Goal: Task Accomplishment & Management: Use online tool/utility

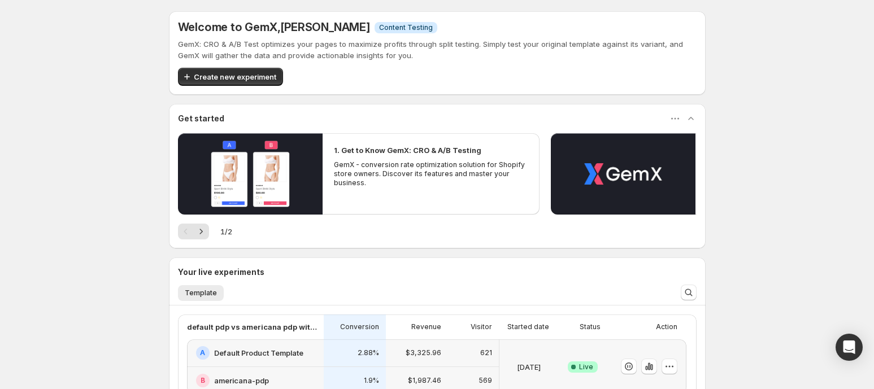
scroll to position [212, 0]
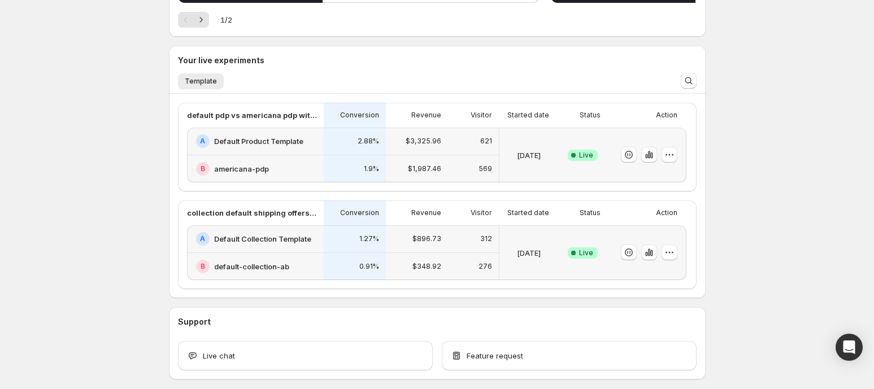
click at [293, 238] on h2 "Default Collection Template" at bounding box center [262, 238] width 97 height 11
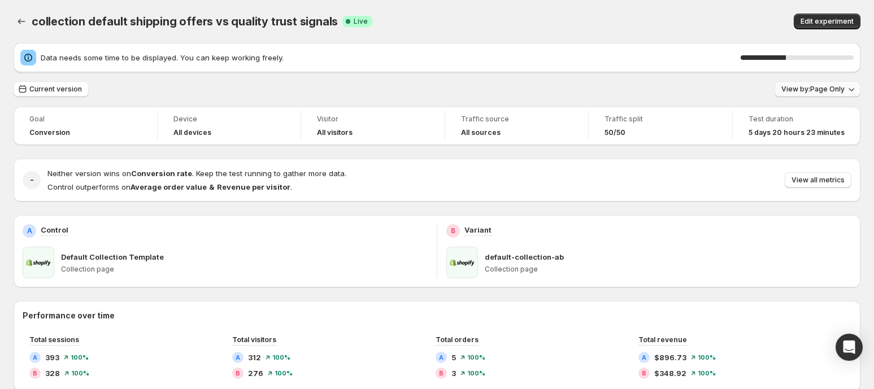
click at [853, 86] on button "View by: Page Only" at bounding box center [818, 89] width 86 height 16
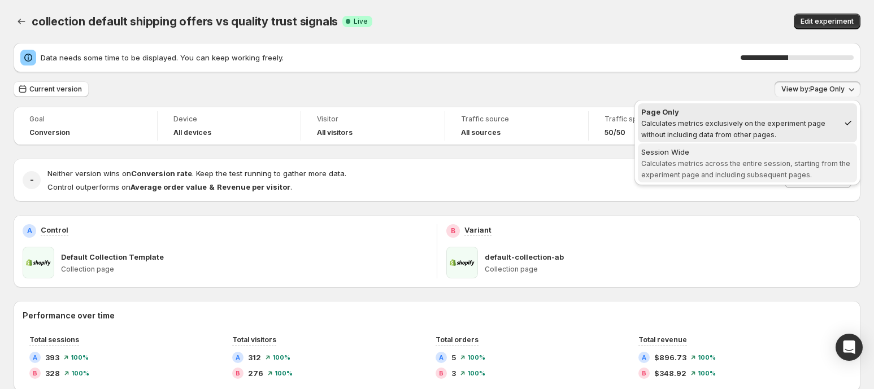
click at [769, 156] on div "Session Wide" at bounding box center [747, 151] width 212 height 11
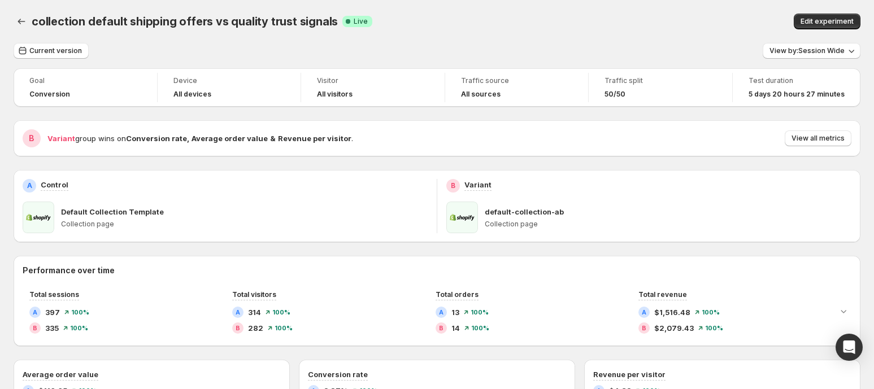
click at [359, 208] on div "Default Collection Template" at bounding box center [244, 211] width 367 height 11
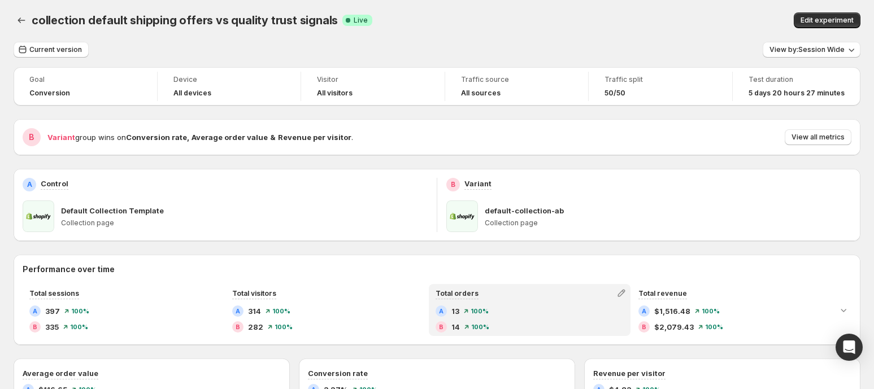
scroll to position [1, 0]
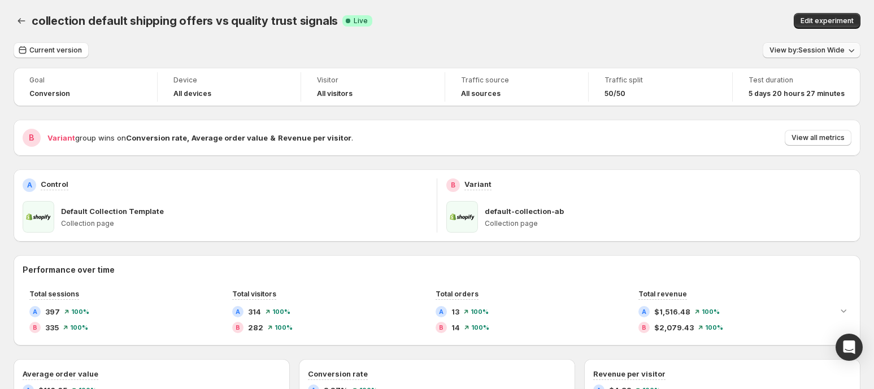
click at [791, 50] on span "View by: Session Wide" at bounding box center [807, 50] width 75 height 9
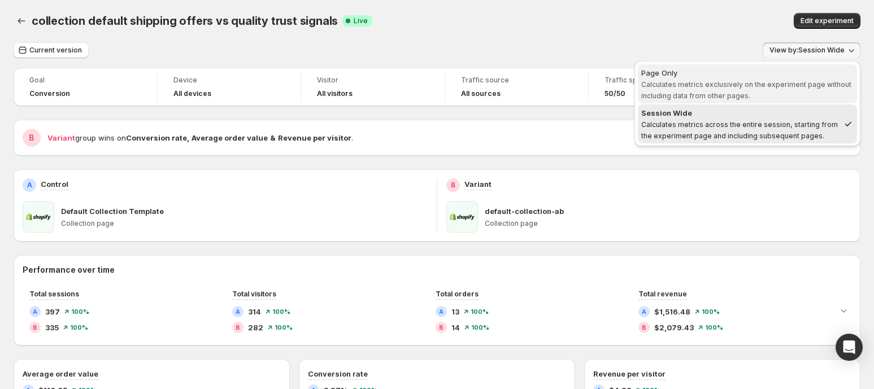
click at [725, 80] on span "Calculates metrics exclusively on the experiment page without including data fr…" at bounding box center [746, 90] width 210 height 20
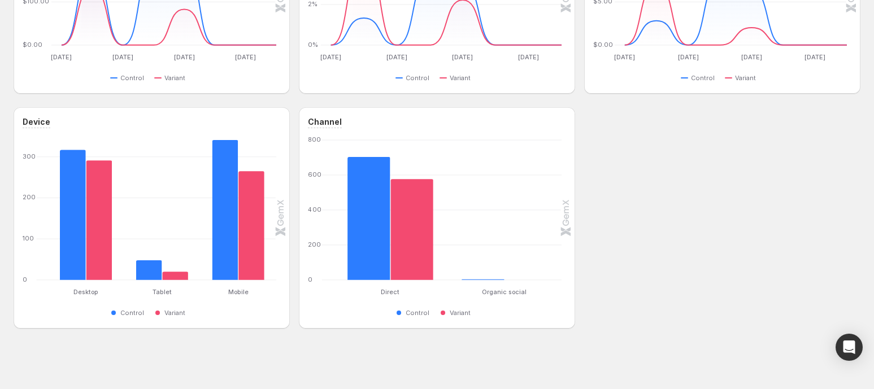
scroll to position [0, 0]
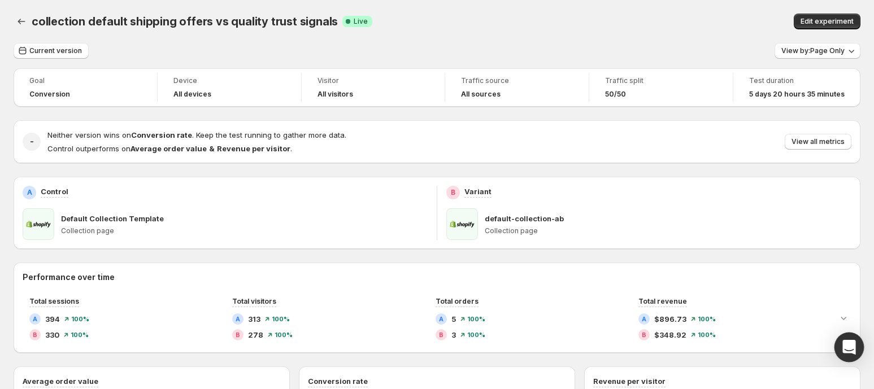
click at [849, 346] on icon "Open Intercom Messenger" at bounding box center [848, 347] width 13 height 15
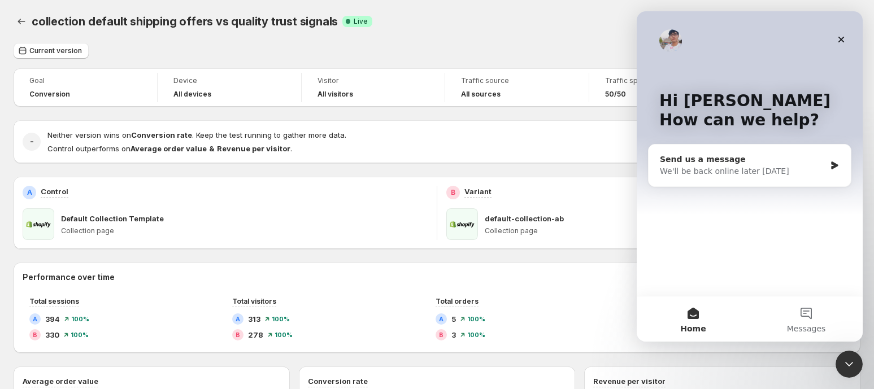
click at [745, 150] on div "Send us a message We'll be back online later today" at bounding box center [750, 166] width 202 height 42
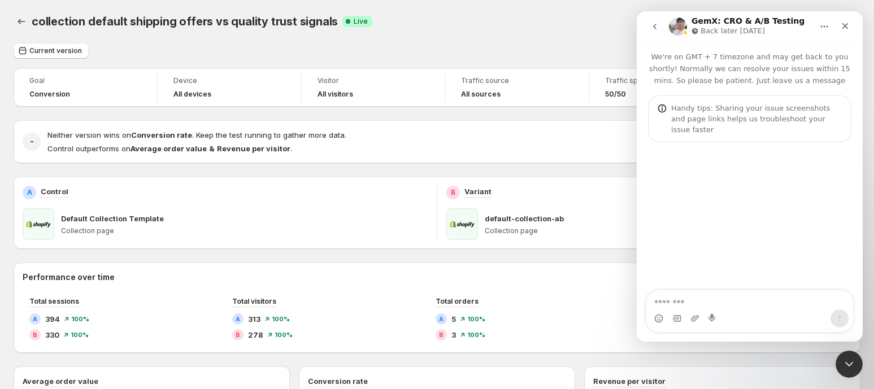
click at [651, 25] on icon "go back" at bounding box center [654, 26] width 9 height 9
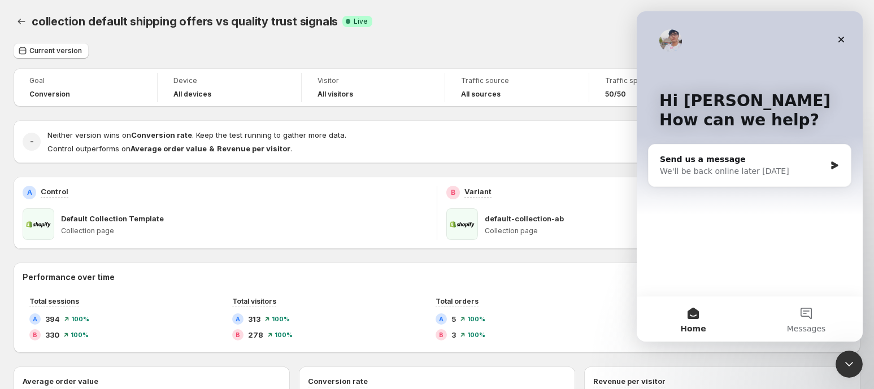
click at [688, 314] on button "Home" at bounding box center [693, 319] width 113 height 45
click at [842, 33] on div "Close" at bounding box center [841, 39] width 20 height 20
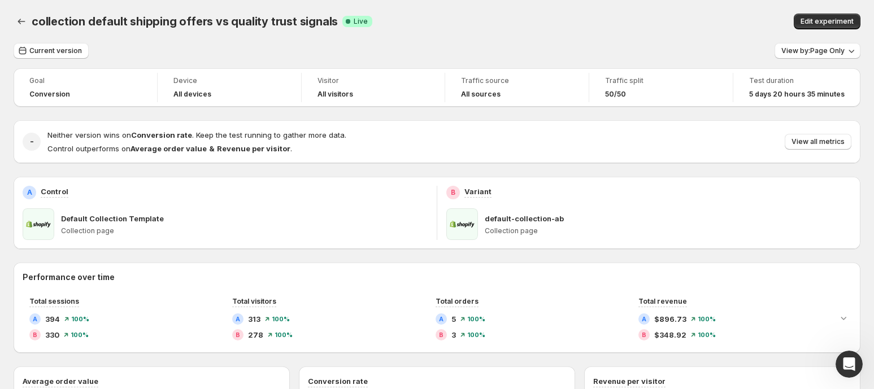
click at [682, 11] on div "collection default shipping offers vs quality trust signals. This page is ready…" at bounding box center [437, 21] width 847 height 43
click at [806, 56] on button "View by: Page Only" at bounding box center [818, 51] width 86 height 16
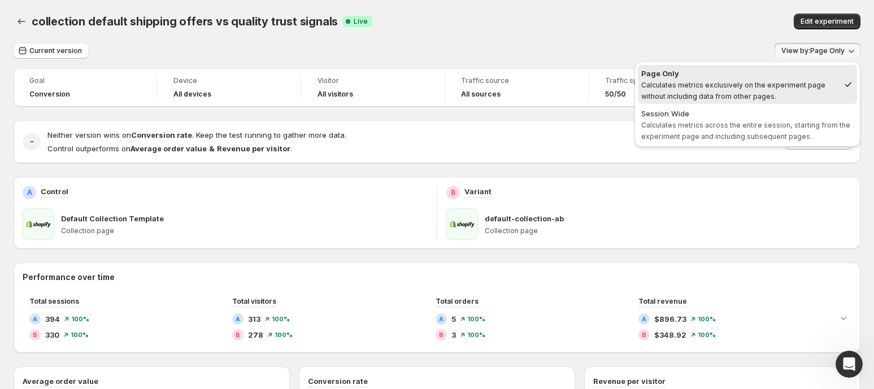
click at [679, 6] on div "collection default shipping offers vs quality trust signals. This page is ready…" at bounding box center [437, 21] width 847 height 43
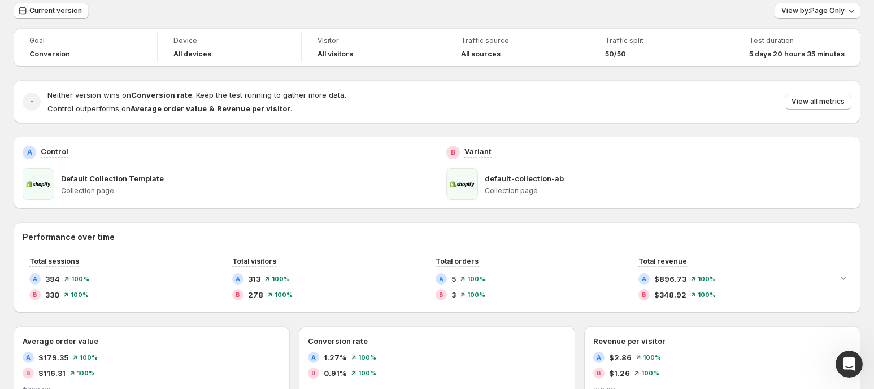
scroll to position [40, 0]
click at [822, 12] on span "View by: Page Only" at bounding box center [812, 11] width 63 height 9
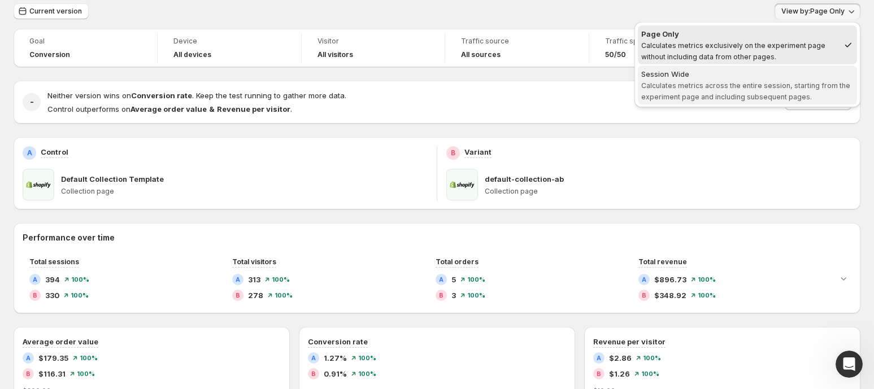
click at [718, 86] on span "Calculates metrics across the entire session, starting from the experiment page…" at bounding box center [745, 91] width 209 height 20
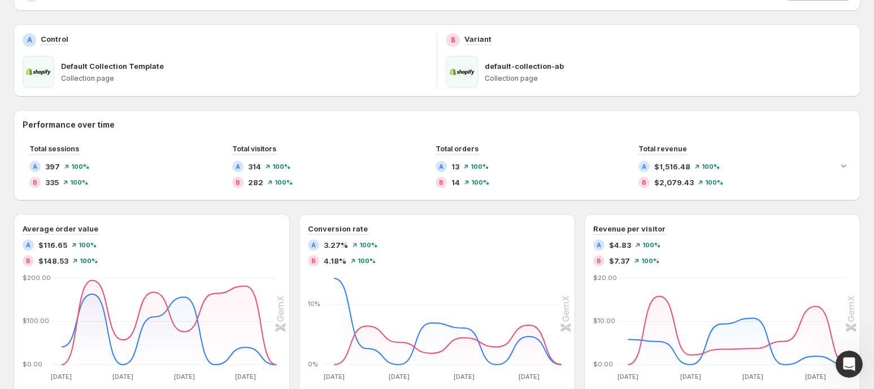
scroll to position [0, 0]
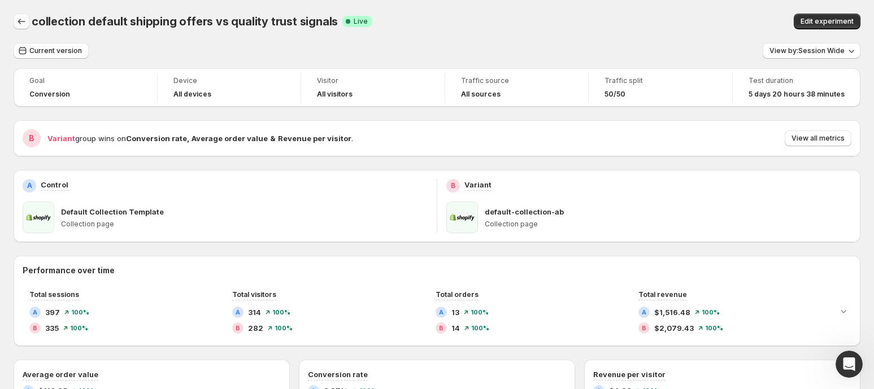
click at [20, 18] on icon "Back" at bounding box center [21, 21] width 11 height 11
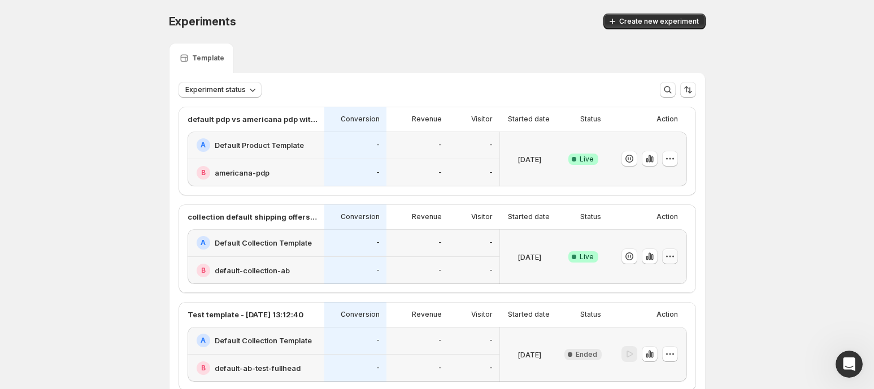
click at [674, 254] on icon "button" at bounding box center [669, 256] width 11 height 11
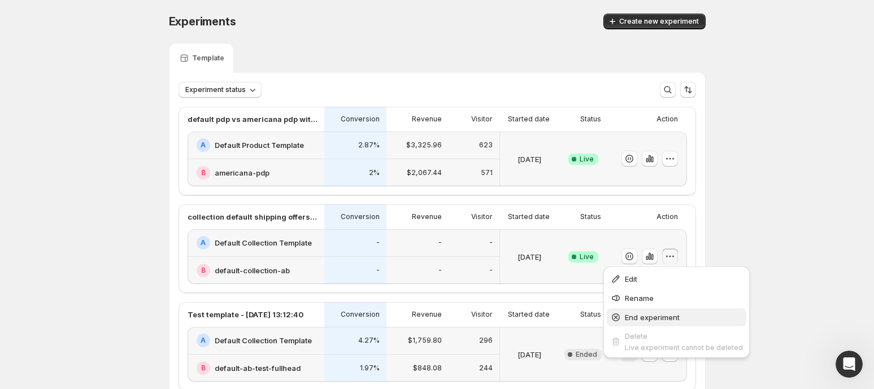
click at [657, 319] on span "End experiment" at bounding box center [652, 317] width 55 height 9
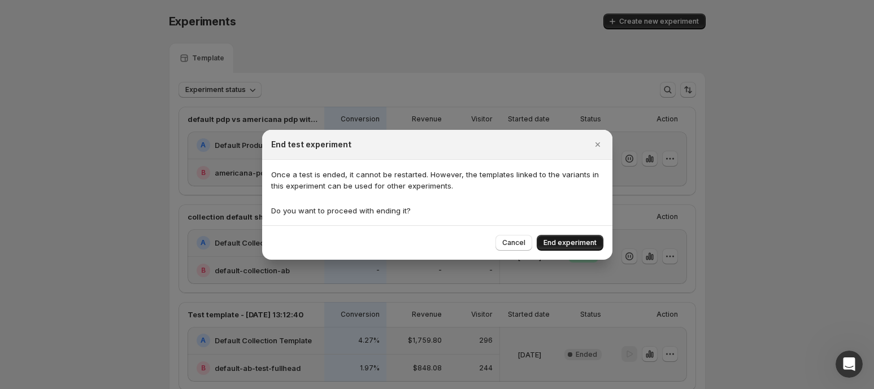
click at [572, 242] on span "End experiment" at bounding box center [570, 242] width 53 height 9
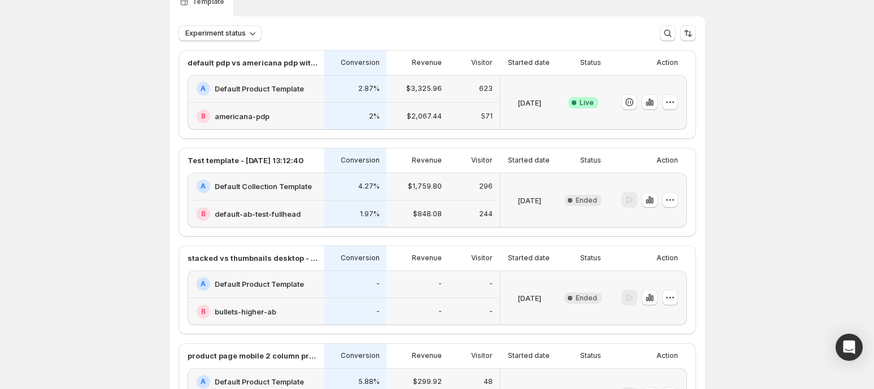
scroll to position [55, 0]
click at [312, 87] on div "A Default Product Template" at bounding box center [257, 90] width 121 height 14
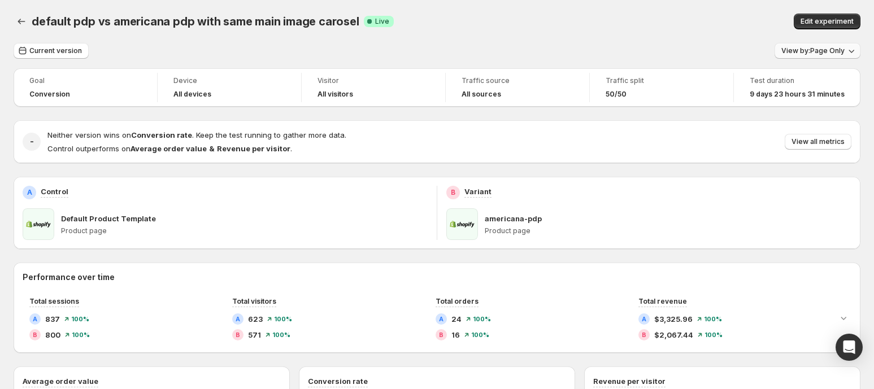
click at [810, 50] on span "View by: Page Only" at bounding box center [812, 50] width 63 height 9
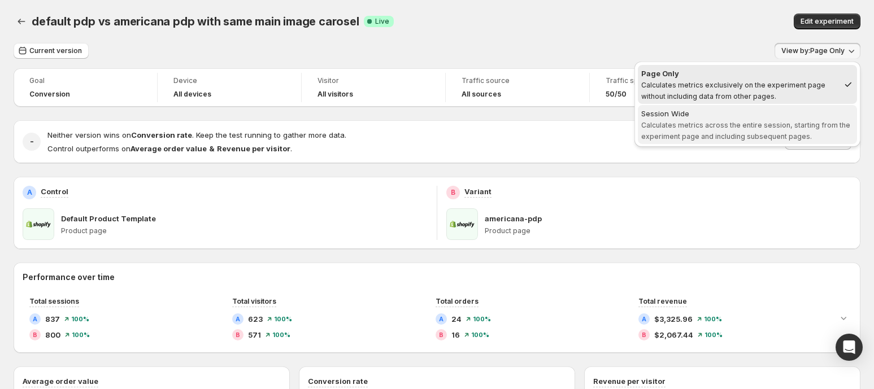
click at [723, 122] on span "Calculates metrics across the entire session, starting from the experiment page…" at bounding box center [745, 131] width 209 height 20
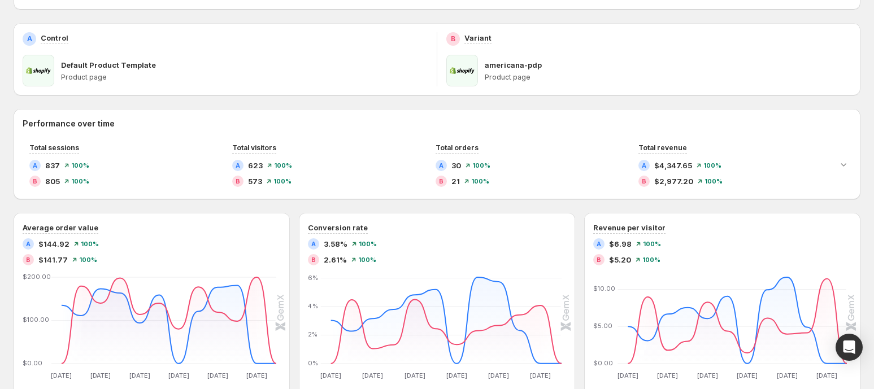
scroll to position [161, 0]
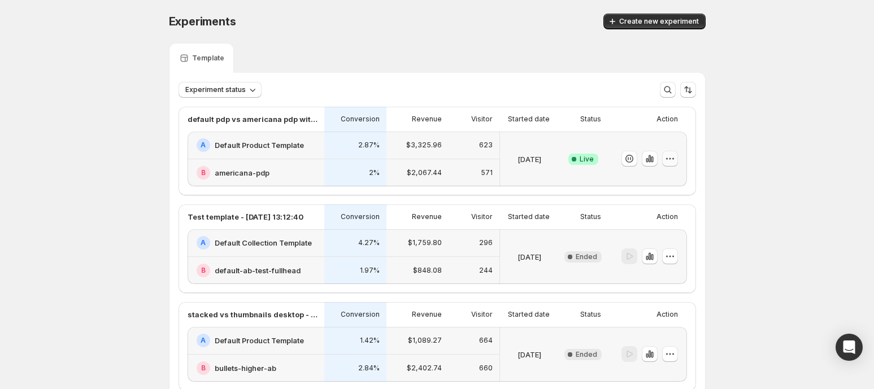
click at [673, 162] on icon "button" at bounding box center [669, 158] width 11 height 11
click at [654, 218] on span "End experiment" at bounding box center [652, 220] width 55 height 9
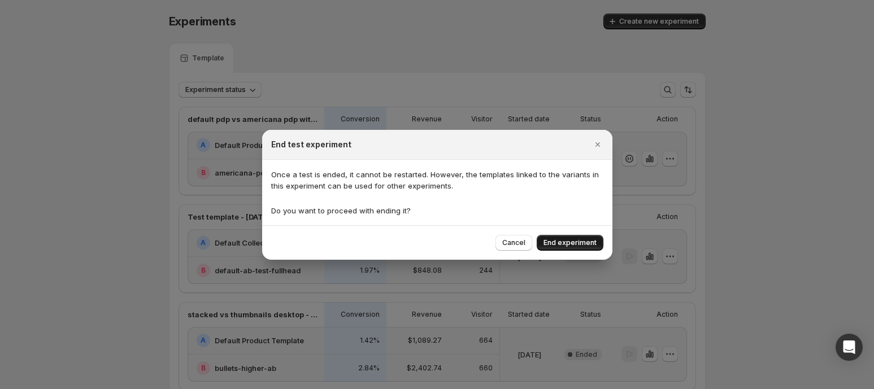
click at [557, 241] on span "End experiment" at bounding box center [570, 242] width 53 height 9
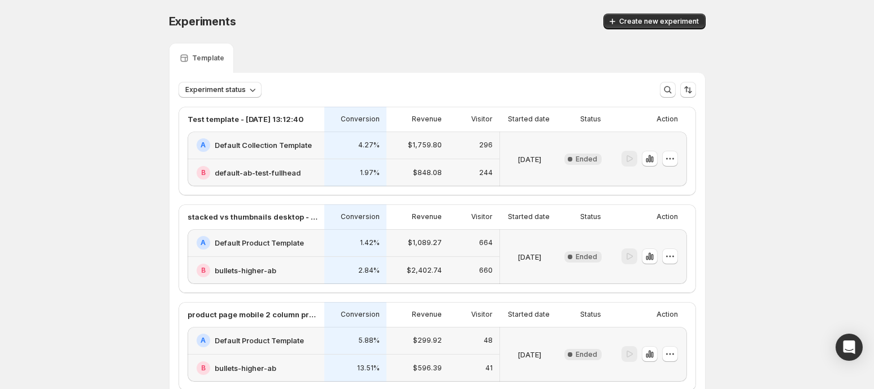
click at [263, 151] on div "A Default Collection Template" at bounding box center [256, 146] width 137 height 28
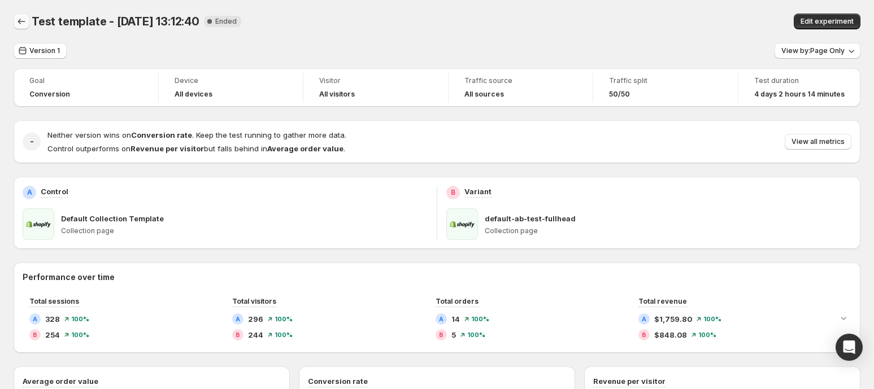
click at [18, 23] on icon "Back" at bounding box center [21, 21] width 11 height 11
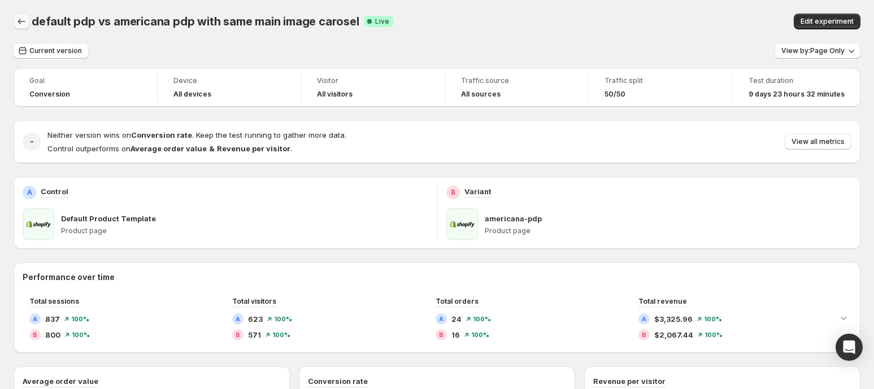
click at [23, 27] on icon "Back" at bounding box center [21, 21] width 11 height 11
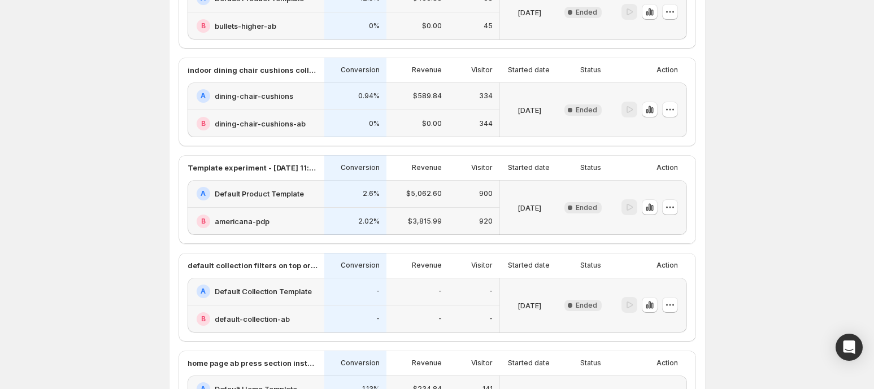
scroll to position [636, 0]
click at [308, 203] on div "A Default Product Template" at bounding box center [256, 194] width 137 height 28
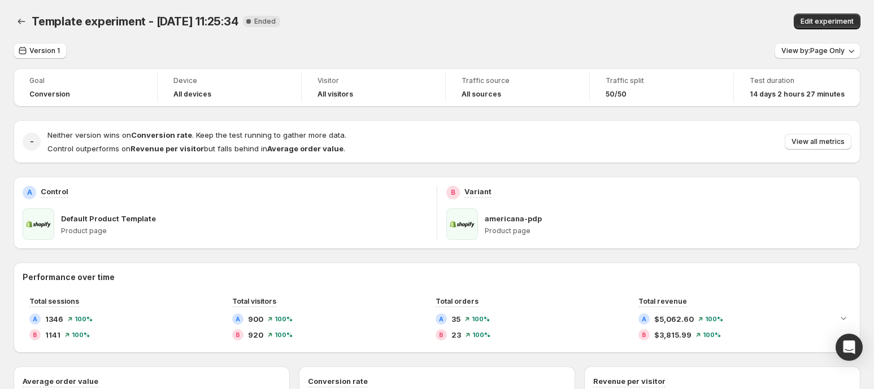
click at [820, 42] on div "Template experiment - Aug 29, 11:25:34. This page is ready Template experiment …" at bounding box center [437, 21] width 847 height 43
click at [814, 45] on button "View by: Page Only" at bounding box center [818, 51] width 86 height 16
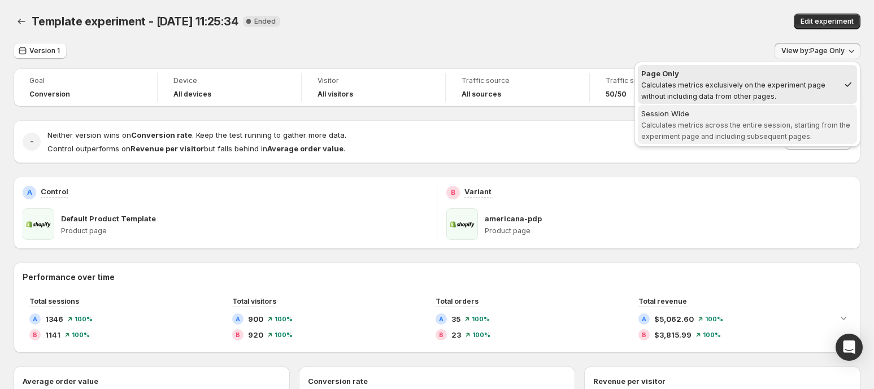
click at [709, 121] on span "Calculates metrics across the entire session, starting from the experiment page…" at bounding box center [745, 131] width 209 height 20
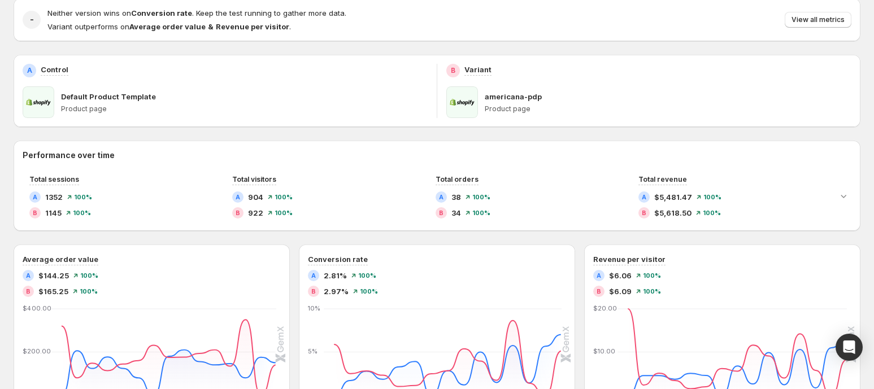
scroll to position [123, 0]
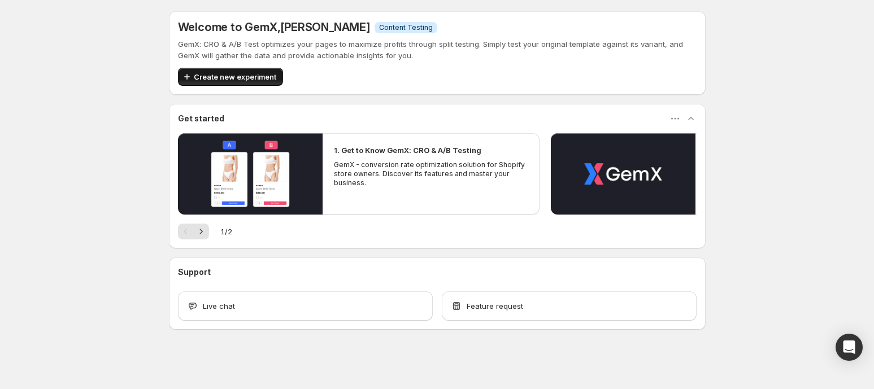
click at [246, 77] on span "Create new experiment" at bounding box center [235, 76] width 82 height 11
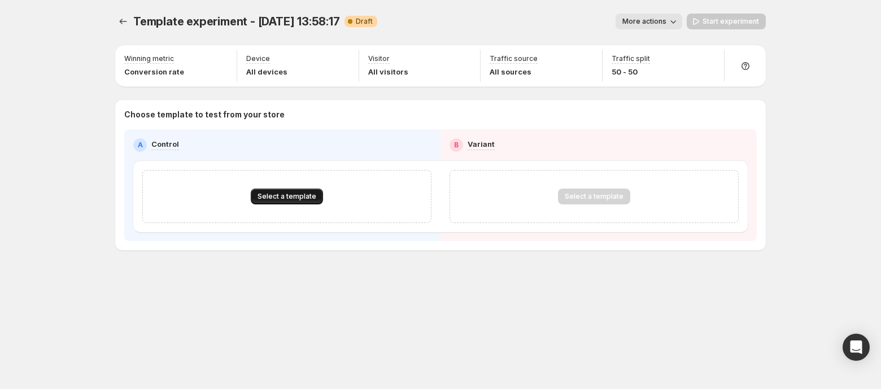
click at [264, 193] on span "Select a template" at bounding box center [287, 196] width 59 height 9
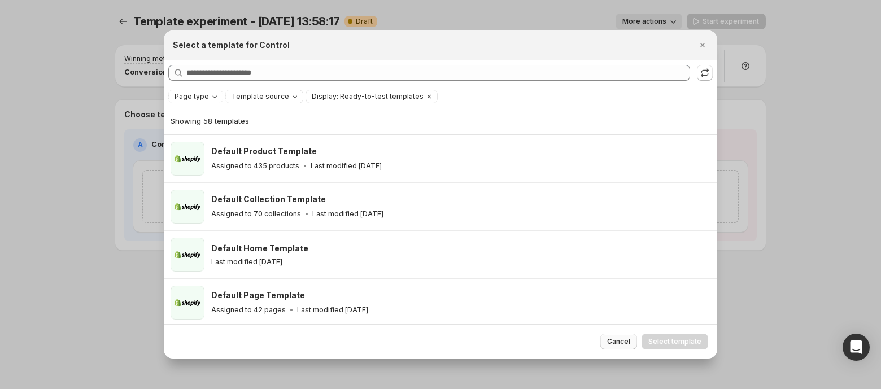
click at [627, 347] on button "Cancel" at bounding box center [619, 342] width 37 height 16
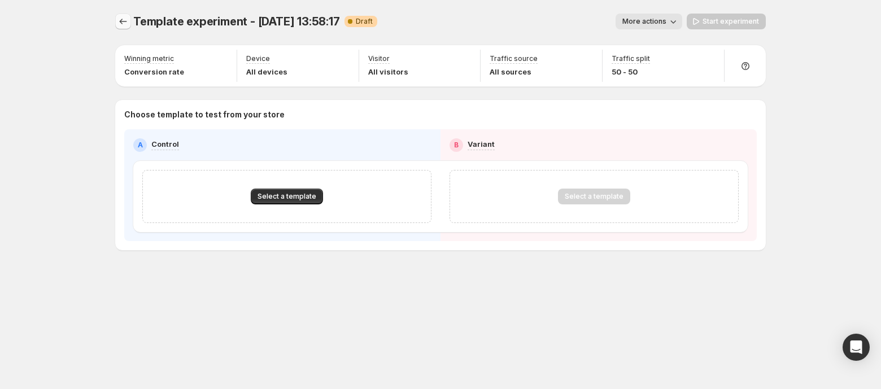
click at [122, 23] on icon "Experiments" at bounding box center [123, 21] width 11 height 11
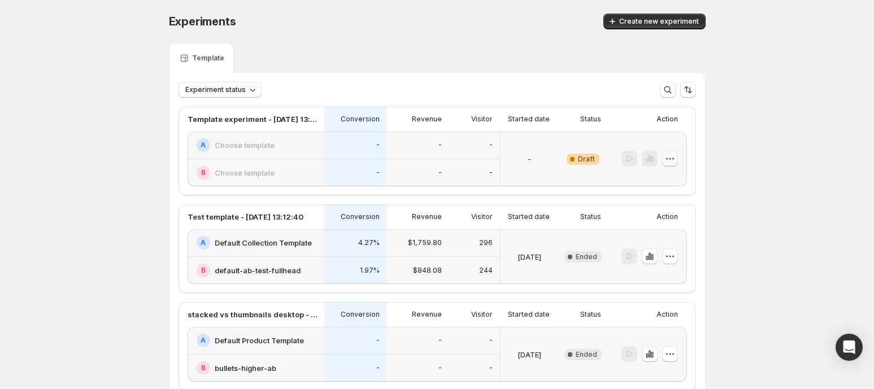
click at [668, 154] on icon "button" at bounding box center [669, 158] width 11 height 11
click at [660, 240] on span "Delete" at bounding box center [664, 239] width 23 height 9
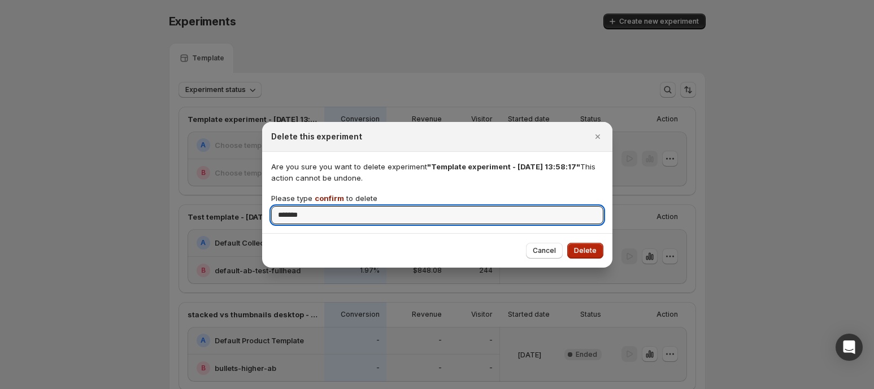
type input "*******"
click at [584, 249] on span "Delete" at bounding box center [585, 250] width 23 height 9
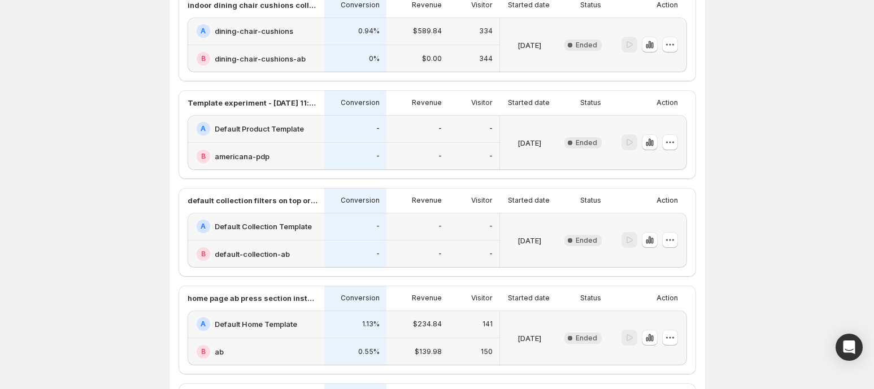
scroll to position [603, 0]
click at [358, 142] on div "-" at bounding box center [355, 156] width 62 height 28
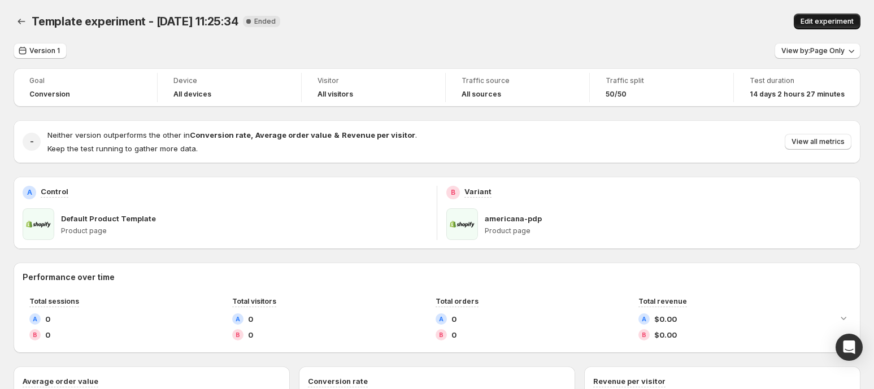
click at [840, 19] on span "Edit experiment" at bounding box center [827, 21] width 53 height 9
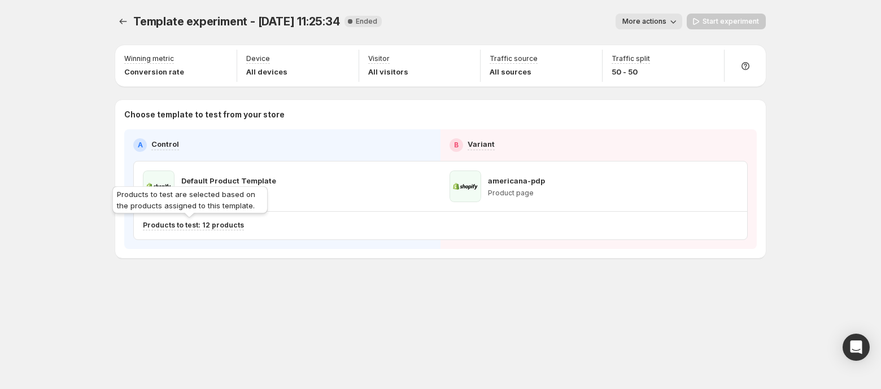
click at [205, 221] on p "Products to test: 12 products" at bounding box center [193, 225] width 101 height 9
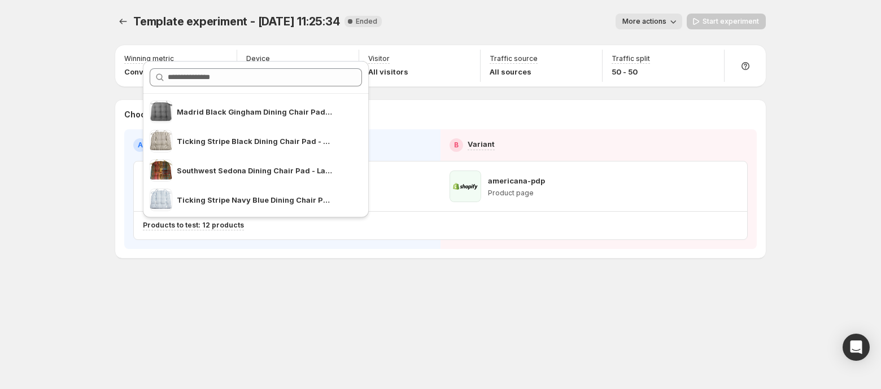
click at [819, 129] on div "Template experiment - [DATE] 11:25:34. This page is ready Template experiment -…" at bounding box center [440, 194] width 881 height 389
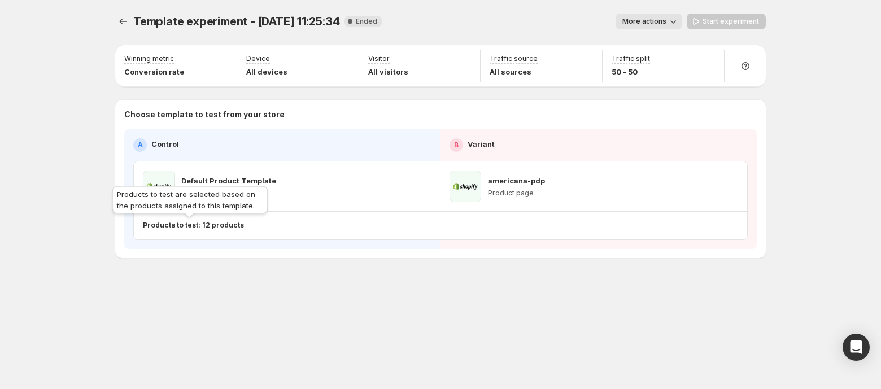
click at [202, 223] on p "Products to test: 12 products" at bounding box center [193, 225] width 101 height 9
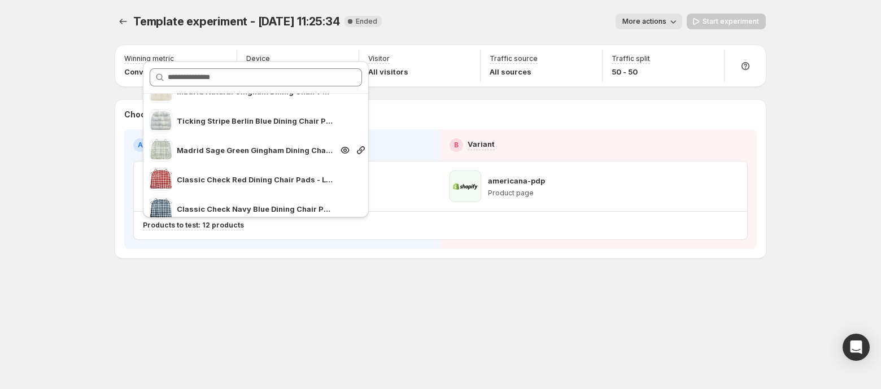
scroll to position [234, 0]
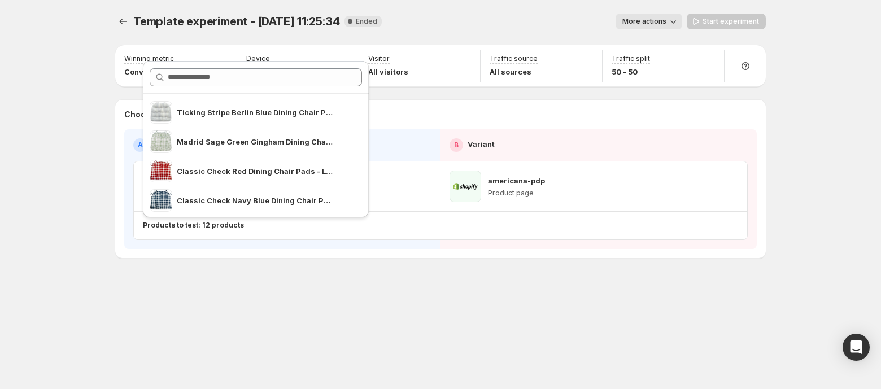
click at [340, 295] on div "Template experiment - [DATE] 11:25:34. This page is ready Template experiment -…" at bounding box center [441, 159] width 678 height 319
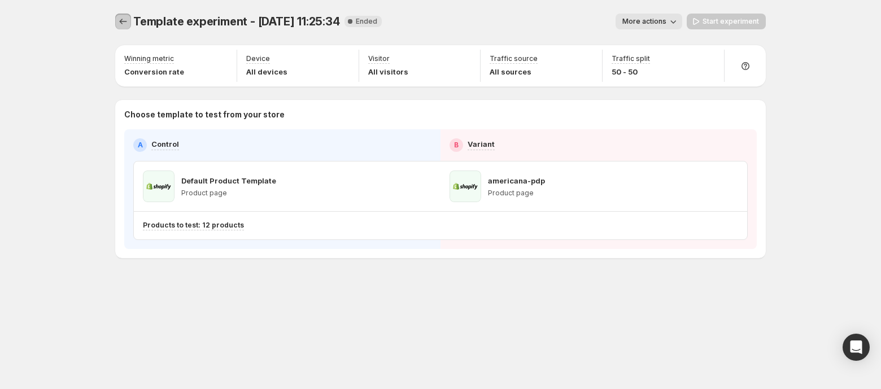
click at [121, 27] on icon "Experiments" at bounding box center [123, 21] width 11 height 11
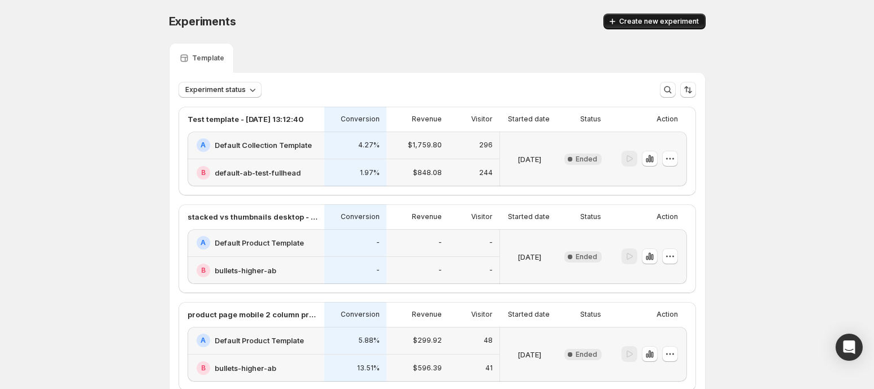
click at [636, 24] on span "Create new experiment" at bounding box center [659, 21] width 80 height 9
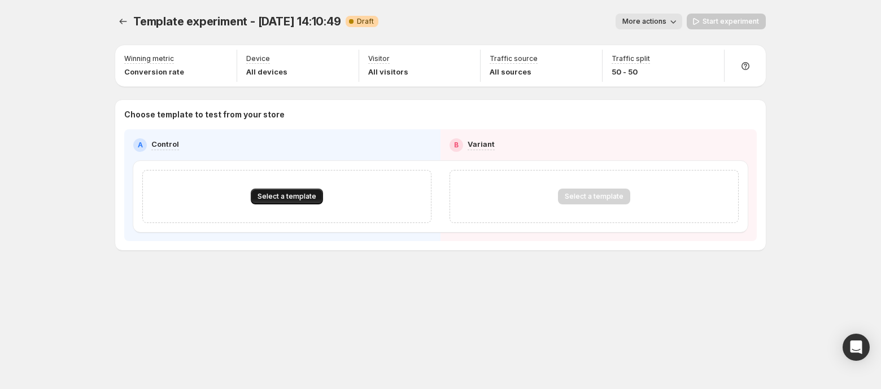
click at [306, 197] on span "Select a template" at bounding box center [287, 196] width 59 height 9
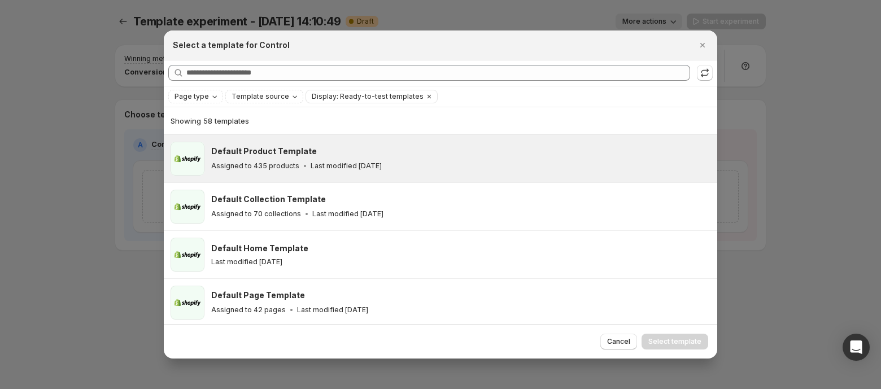
click at [298, 149] on h3 "Default Product Template" at bounding box center [264, 151] width 106 height 11
click at [680, 341] on span "Select template" at bounding box center [675, 341] width 53 height 9
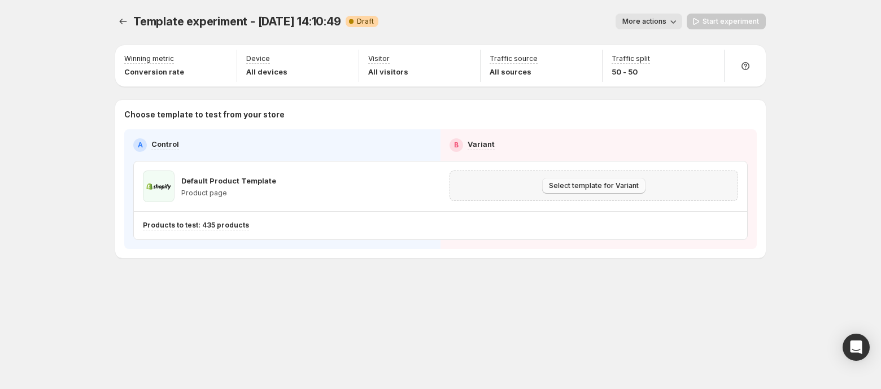
click at [577, 185] on span "Select template for Variant" at bounding box center [594, 185] width 90 height 9
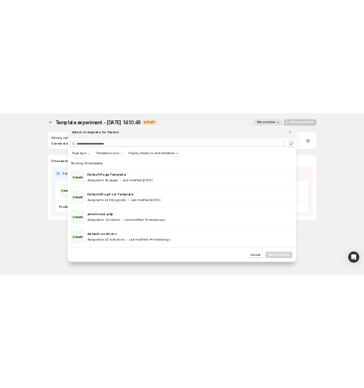
scroll to position [107, 0]
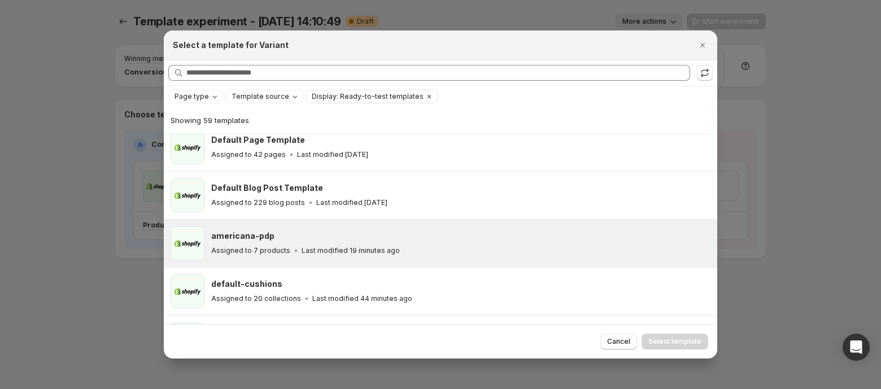
click at [263, 246] on p "Assigned to 7 products" at bounding box center [250, 250] width 79 height 9
click at [663, 341] on span "Select template" at bounding box center [675, 341] width 53 height 9
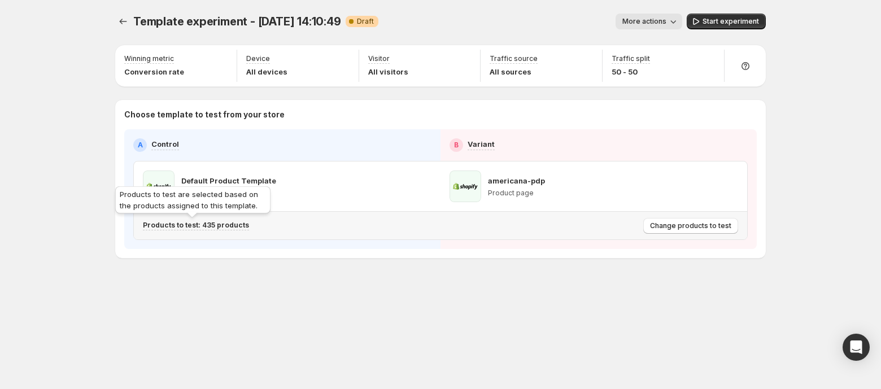
click at [228, 224] on p "Products to test: 435 products" at bounding box center [196, 225] width 106 height 9
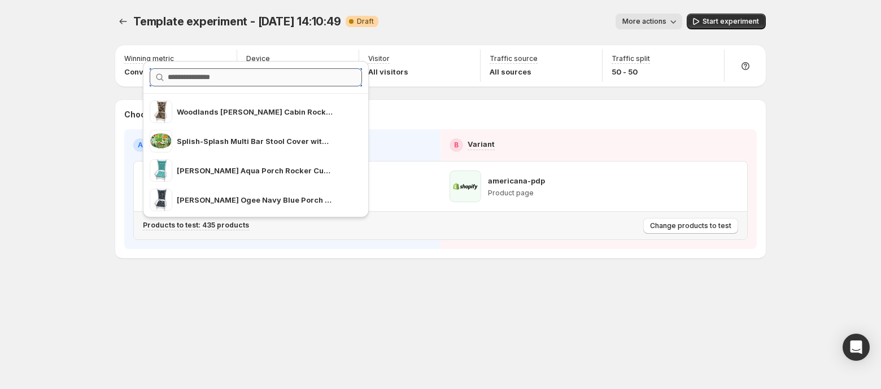
click at [249, 80] on input "text" at bounding box center [265, 77] width 194 height 18
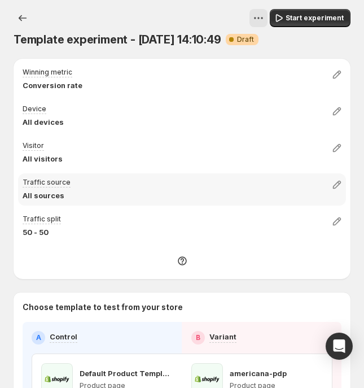
scroll to position [121, 0]
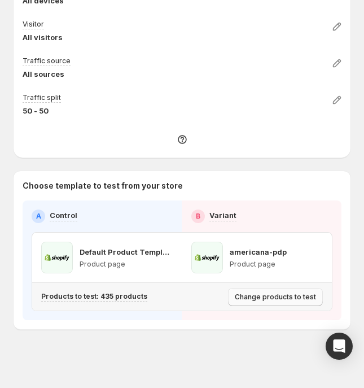
click at [269, 295] on span "Change products to test" at bounding box center [275, 297] width 81 height 9
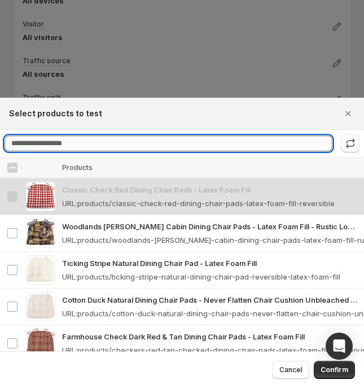
click at [66, 146] on input "Searching products" at bounding box center [169, 144] width 328 height 16
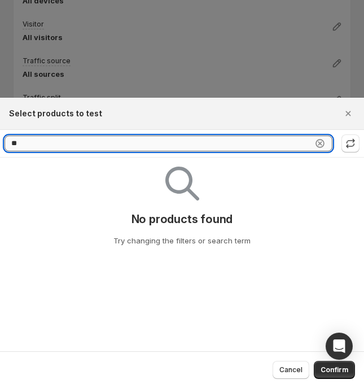
type input "*"
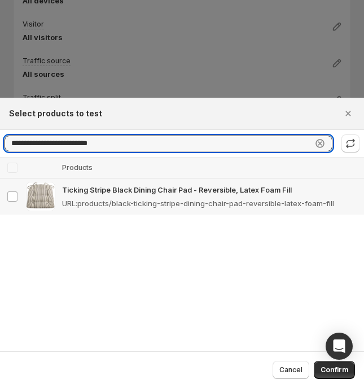
type input "**********"
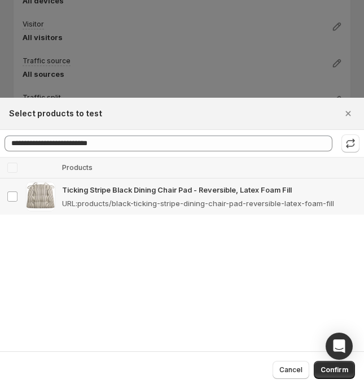
click at [87, 200] on p "URL : products/black-ticking-stripe-dining-chair-pad-reversible-latex-foam-fill" at bounding box center [198, 203] width 272 height 11
click at [321, 369] on button "Confirm" at bounding box center [334, 370] width 41 height 18
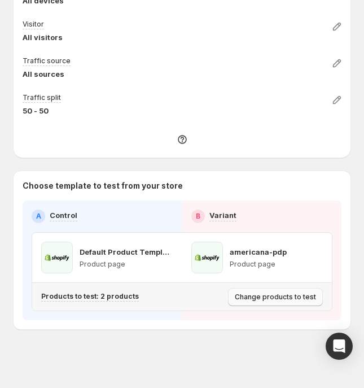
click at [262, 298] on span "Change products to test" at bounding box center [275, 297] width 81 height 9
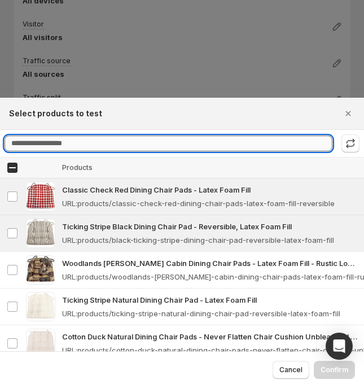
click at [81, 146] on input "Searching products" at bounding box center [169, 144] width 328 height 16
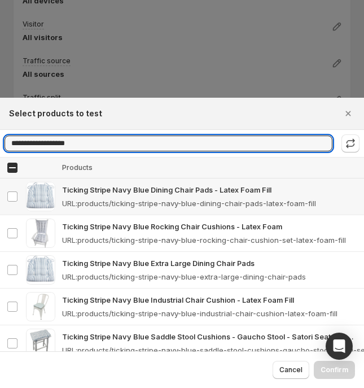
click at [92, 186] on p "Ticking Stripe Navy Blue Dining Chair Pads - Latex Foam Fill" at bounding box center [209, 189] width 295 height 11
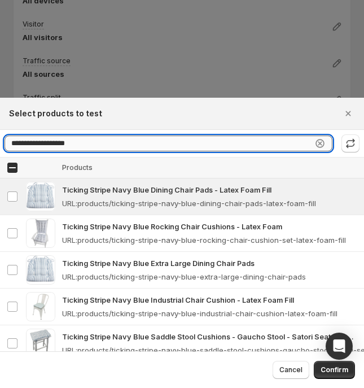
click at [94, 145] on input "**********" at bounding box center [159, 144] width 308 height 16
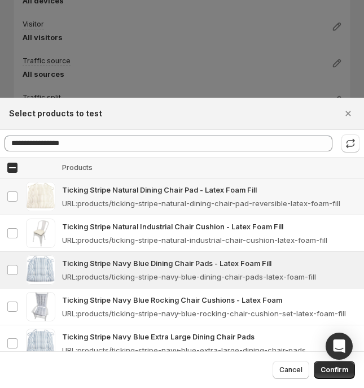
click at [123, 191] on p "Ticking Stripe Natural Dining Chair Pad - Latex Foam Fill" at bounding box center [209, 189] width 295 height 11
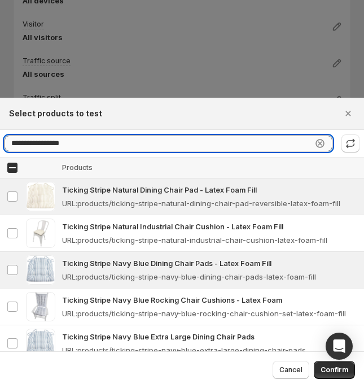
click at [113, 145] on input "**********" at bounding box center [159, 144] width 308 height 16
click at [103, 145] on input "**********" at bounding box center [159, 144] width 308 height 16
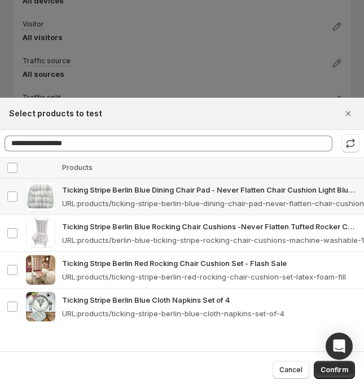
click at [185, 194] on p "Ticking Stripe Berlin Blue Dining Chair Pad - Never Flatten Chair Cushion Light…" at bounding box center [209, 189] width 295 height 11
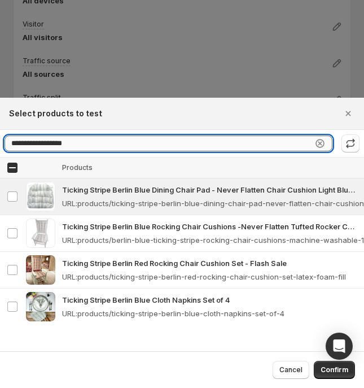
click at [127, 141] on input "**********" at bounding box center [159, 144] width 308 height 16
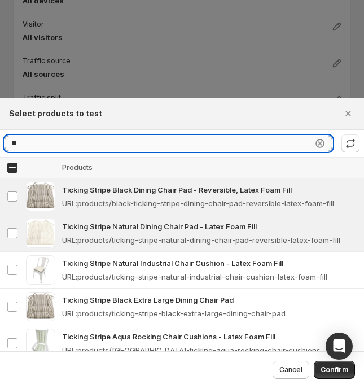
type input "*"
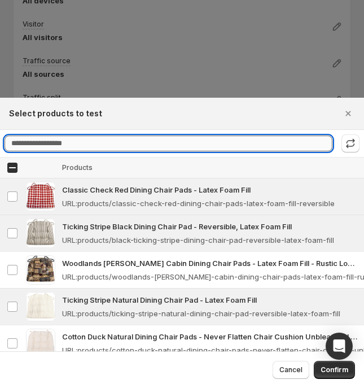
type input "*"
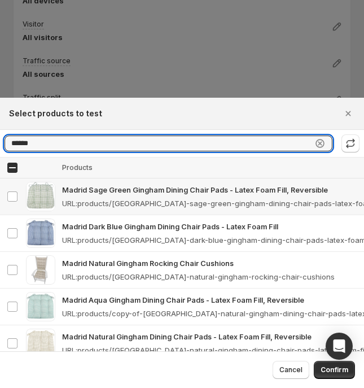
type input "******"
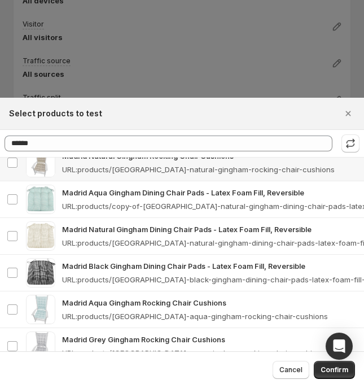
scroll to position [112, 0]
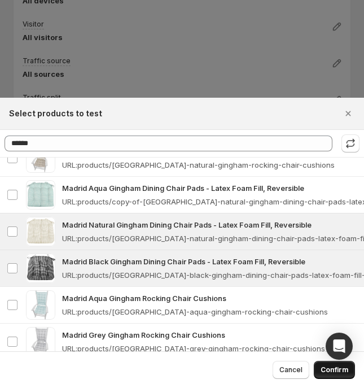
click at [331, 371] on span "Confirm" at bounding box center [335, 370] width 28 height 9
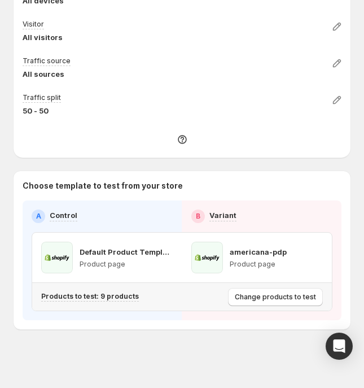
click at [269, 304] on button "Change products to test" at bounding box center [275, 297] width 95 height 18
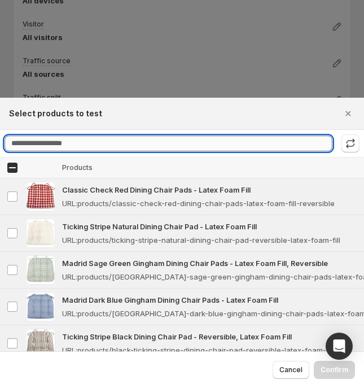
click at [156, 141] on input "Searching products" at bounding box center [169, 144] width 328 height 16
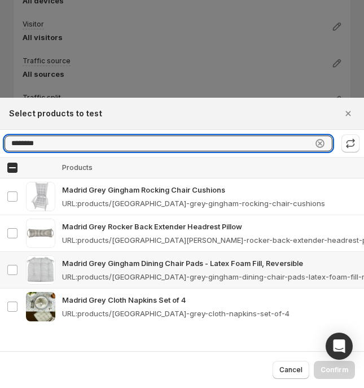
type input "********"
click at [138, 266] on p "Madrid Grey Gingham Dining Chair Pads - Latex Foam Fill, Reversible" at bounding box center [209, 263] width 295 height 11
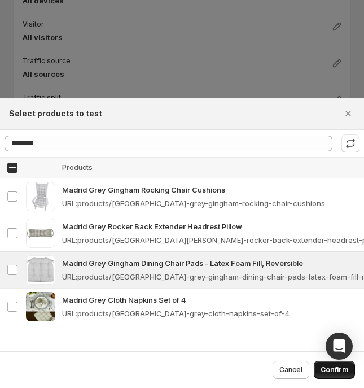
click at [323, 369] on span "Confirm" at bounding box center [335, 370] width 28 height 9
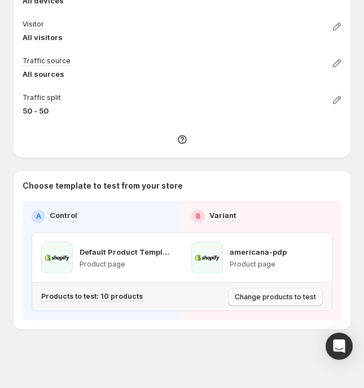
click at [249, 295] on span "Change products to test" at bounding box center [275, 297] width 81 height 9
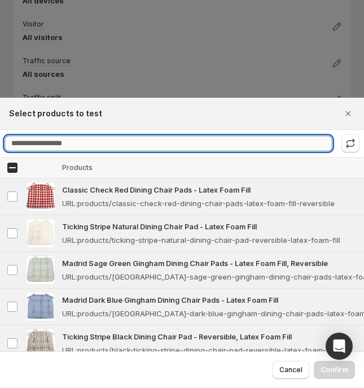
click at [113, 142] on input "Searching products" at bounding box center [169, 144] width 328 height 16
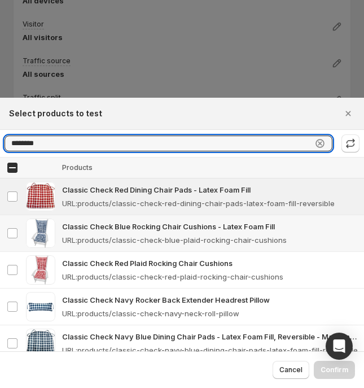
scroll to position [13, 0]
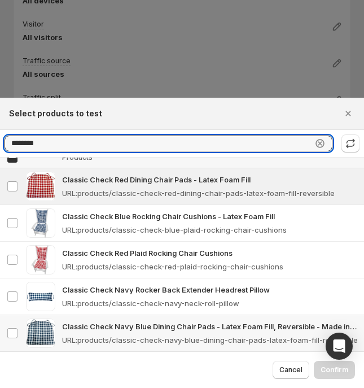
type input "*******"
click at [146, 325] on p "Classic Check Navy Blue Dining Chair Pads - Latex Foam Fill, Reversible - Made …" at bounding box center [209, 326] width 295 height 11
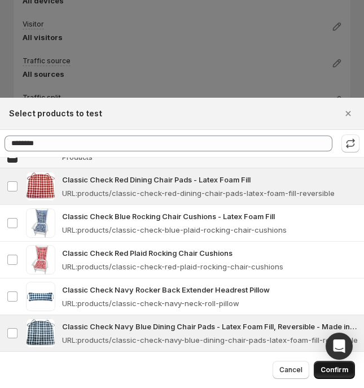
click at [328, 368] on span "Confirm" at bounding box center [335, 370] width 28 height 9
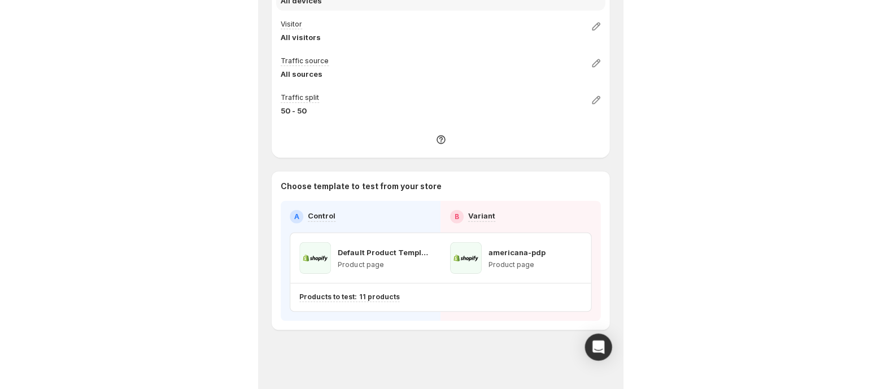
scroll to position [0, 0]
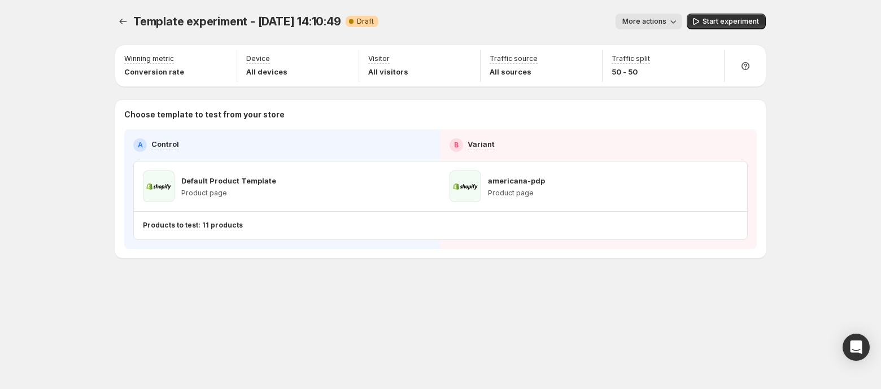
click at [644, 17] on span "More actions" at bounding box center [645, 21] width 44 height 9
click at [649, 62] on span "Rename" at bounding box center [655, 63] width 29 height 9
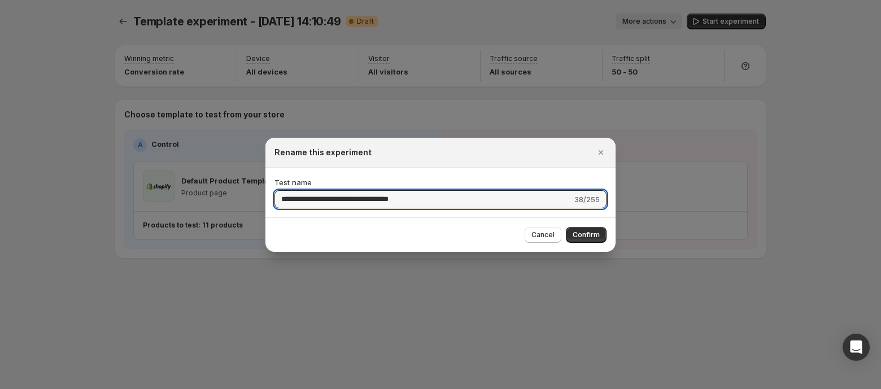
drag, startPoint x: 432, startPoint y: 205, endPoint x: 219, endPoint y: 202, distance: 212.5
click at [219, 389] on div "**********" at bounding box center [440, 389] width 881 height 0
click at [367, 206] on input "**********" at bounding box center [424, 199] width 299 height 18
type input "**********"
click at [593, 234] on span "Confirm" at bounding box center [586, 235] width 27 height 9
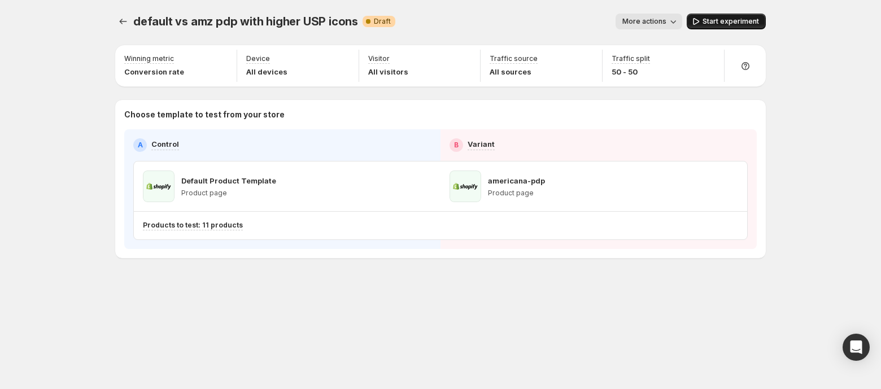
click at [740, 17] on span "Start experiment" at bounding box center [731, 21] width 56 height 9
